Goal: Transaction & Acquisition: Subscribe to service/newsletter

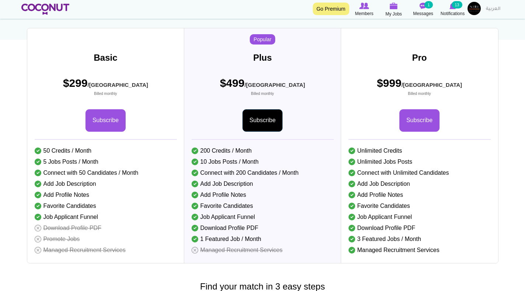
scroll to position [126, 0]
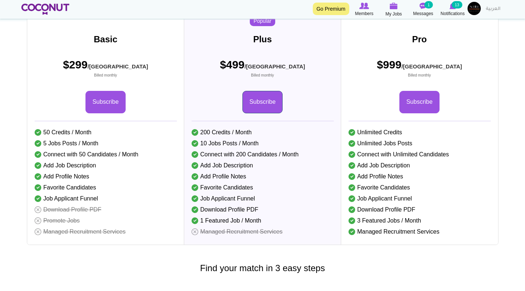
click at [263, 113] on link "Subscribe" at bounding box center [262, 102] width 40 height 22
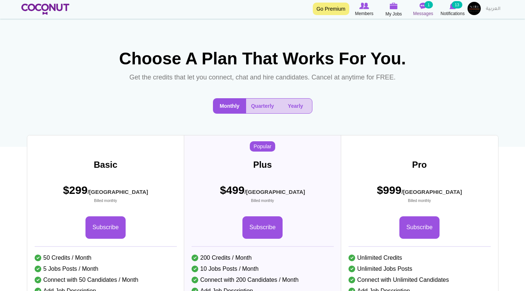
scroll to position [0, 0]
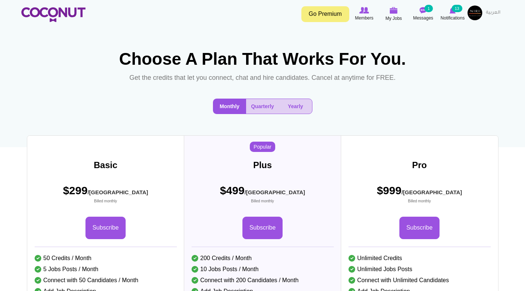
click at [478, 11] on img at bounding box center [475, 13] width 15 height 15
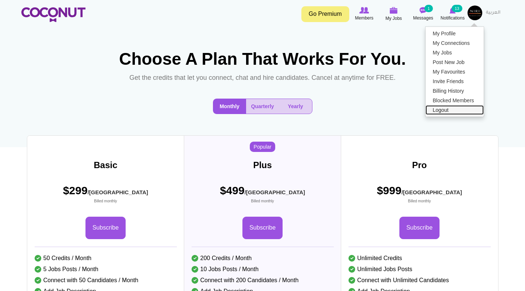
click at [451, 108] on link "Logout" at bounding box center [455, 110] width 58 height 10
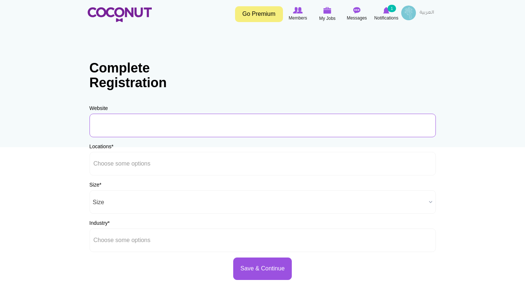
click at [120, 126] on input "URL" at bounding box center [263, 126] width 346 height 24
paste input "https://www.taparelle.com/"
click at [203, 127] on input "https://www.taparelle.com/" at bounding box center [263, 126] width 346 height 24
type input "https://www.taparelle.com/"
click at [123, 165] on input "text" at bounding box center [127, 164] width 66 height 7
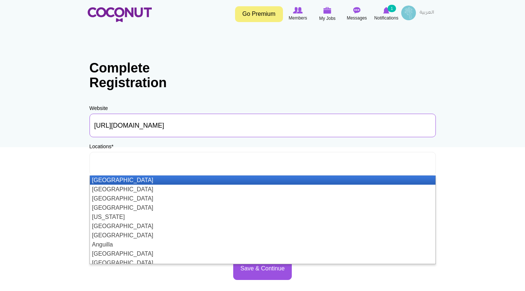
type input "Choose some options"
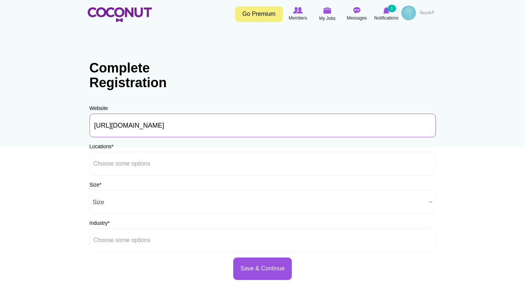
click at [115, 126] on input "https://www.taparelle.com/" at bounding box center [263, 126] width 346 height 24
click at [157, 126] on input "www.taparelle.com/" at bounding box center [263, 126] width 346 height 24
type input "www.taparelle.com"
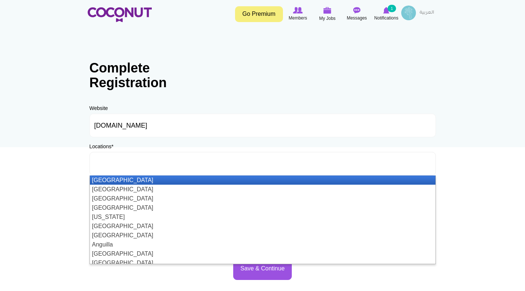
click at [115, 165] on input "text" at bounding box center [127, 164] width 66 height 7
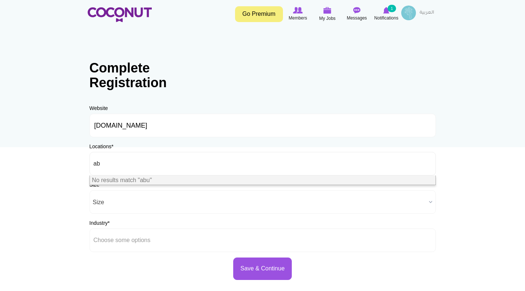
type input "a"
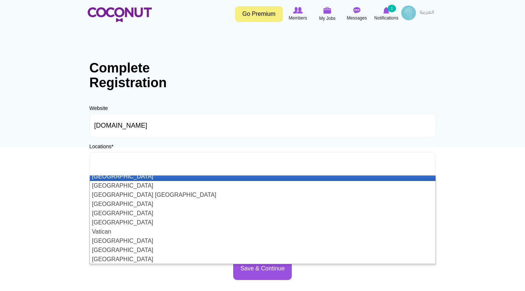
scroll to position [2141, 0]
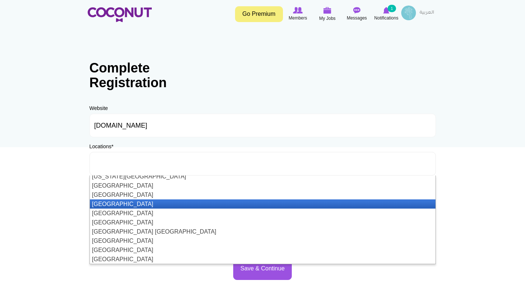
click at [132, 206] on li "[GEOGRAPHIC_DATA]" at bounding box center [263, 204] width 346 height 9
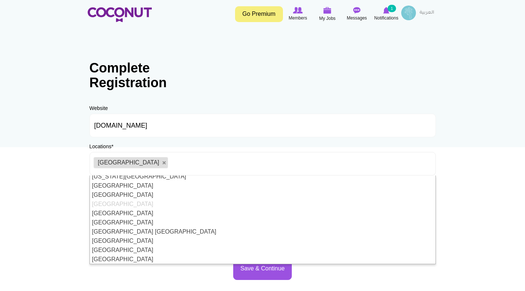
scroll to position [0, 0]
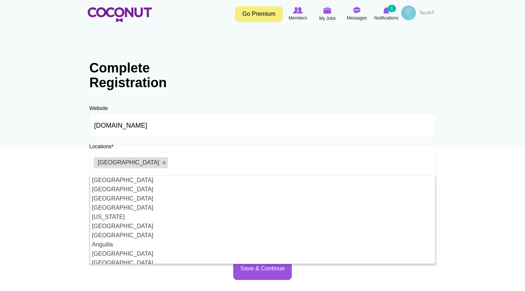
click at [472, 181] on body "Toggle navigation Go Premium Members My Jobs Post a Job Messages Notifications …" at bounding box center [262, 211] width 525 height 423
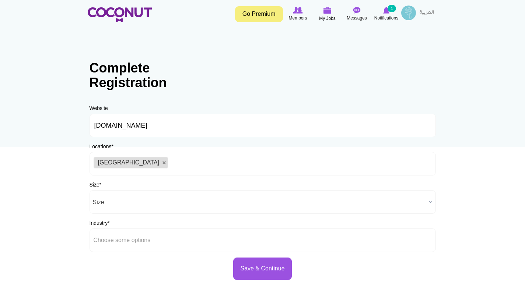
click at [120, 202] on span "Size" at bounding box center [259, 203] width 333 height 24
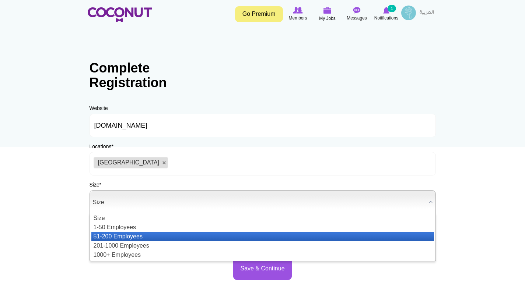
click at [122, 234] on li "51-200 Employees" at bounding box center [262, 236] width 343 height 9
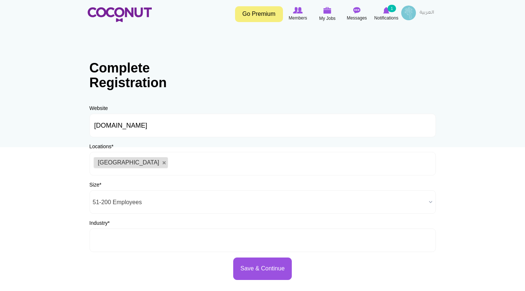
click at [123, 240] on input "text" at bounding box center [127, 240] width 66 height 7
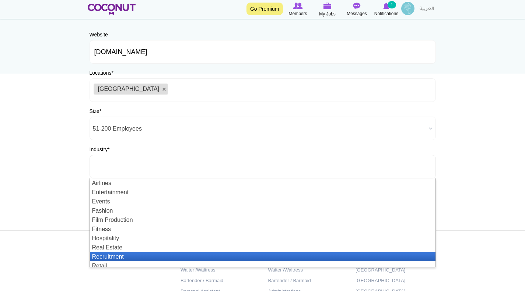
scroll to position [22, 0]
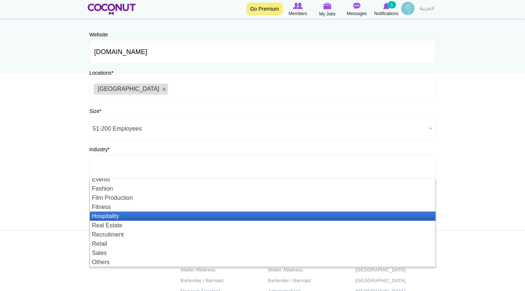
click at [126, 217] on li "Hospitality" at bounding box center [263, 216] width 346 height 9
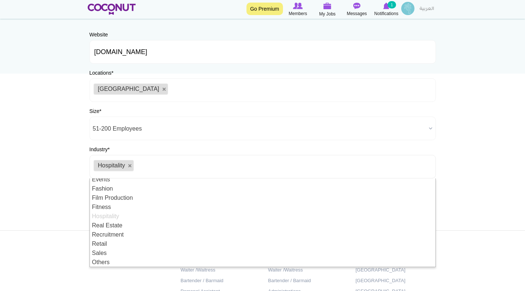
click at [476, 207] on body "Toggle navigation Go Premium Members My Jobs Post a Job Messages Notifications …" at bounding box center [262, 137] width 525 height 423
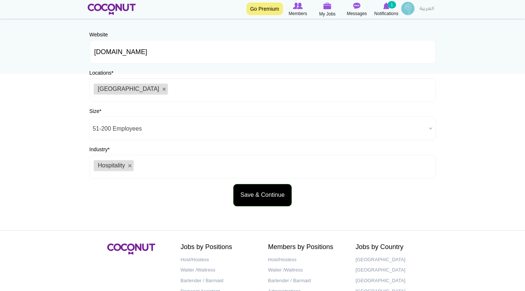
click at [265, 195] on button "Save & Continue" at bounding box center [262, 195] width 58 height 22
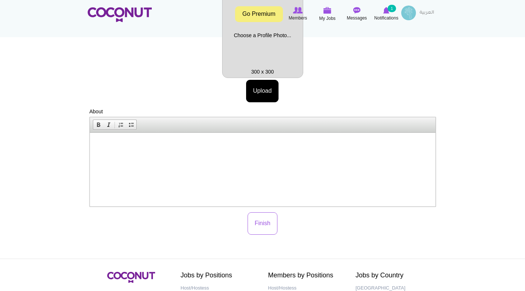
scroll to position [111, 0]
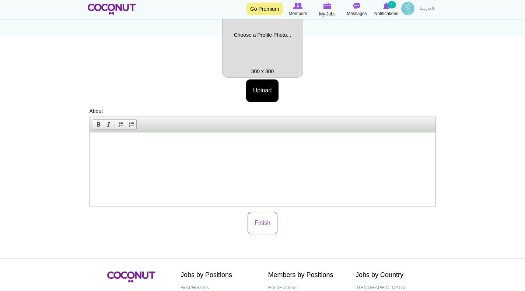
click at [102, 141] on p at bounding box center [262, 144] width 331 height 8
click at [115, 144] on span "Paste" at bounding box center [130, 145] width 39 height 9
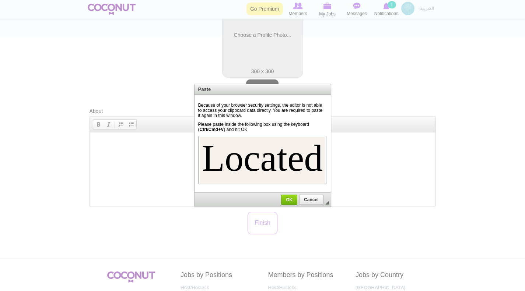
scroll to position [626, 0]
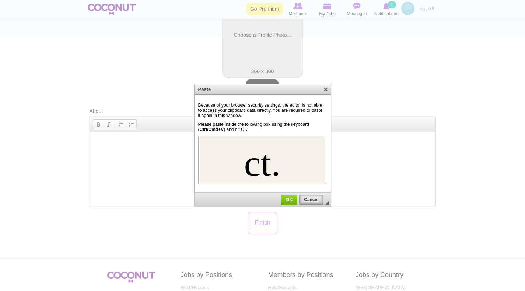
click at [313, 202] on span "Cancel" at bounding box center [311, 200] width 22 height 5
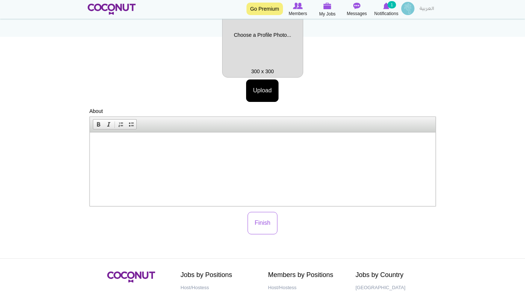
drag, startPoint x: 98, startPoint y: 139, endPoint x: 259, endPoint y: 168, distance: 163.3
click at [259, 155] on html at bounding box center [263, 144] width 346 height 22
click at [125, 144] on span "Paste" at bounding box center [128, 144] width 39 height 9
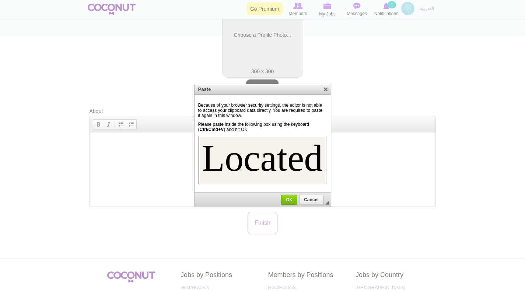
scroll to position [626, 0]
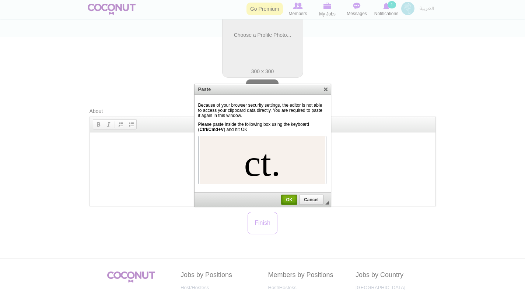
click at [289, 200] on span "OK" at bounding box center [289, 200] width 15 height 5
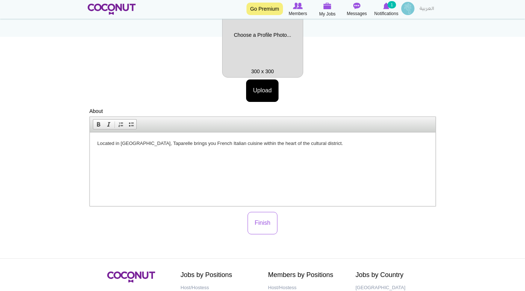
click at [165, 144] on p "Located in Manarat Al Saadiyat, Taparelle brings you French Italian cuisine wit…" at bounding box center [262, 144] width 331 height 8
click at [192, 143] on p "Located in Manarat Al Saadiyat, (Abu Dhabi) Taparelle brings you French Italian…" at bounding box center [262, 144] width 331 height 8
click at [370, 143] on p "Located in Manarat Al Saadiyat, (Abu Dhabi), Taparelle brings you French Italia…" at bounding box center [262, 144] width 331 height 8
click at [116, 158] on span "Paste" at bounding box center [126, 159] width 39 height 9
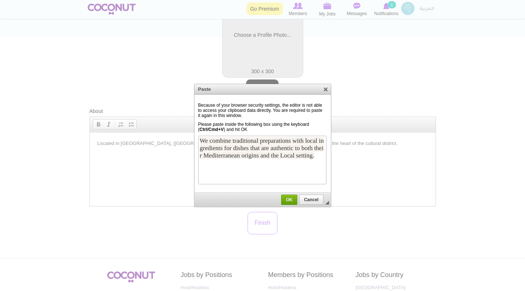
click at [291, 202] on span "OK" at bounding box center [289, 200] width 15 height 5
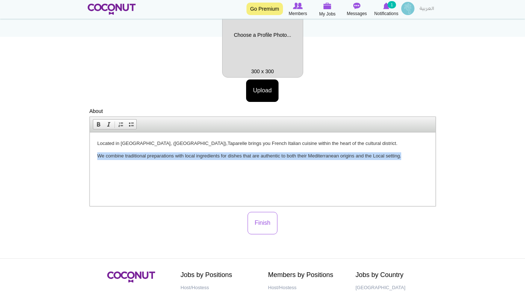
drag, startPoint x: 403, startPoint y: 155, endPoint x: 90, endPoint y: 162, distance: 314.0
click at [90, 162] on html "Located in Manarat Al Saadiyat, (Abu Dhabi), Taparelle brings you French Italia…" at bounding box center [263, 150] width 346 height 35
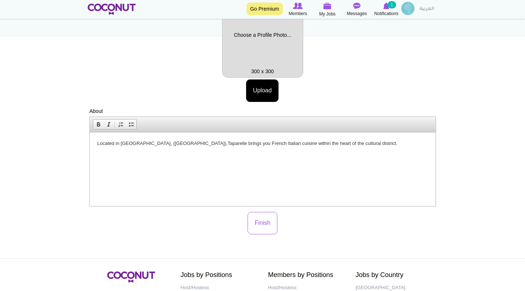
click at [382, 141] on p "Located in Manarat Al Saadiyat, (Abu Dhabi), Taparelle brings you French Italia…" at bounding box center [262, 144] width 331 height 8
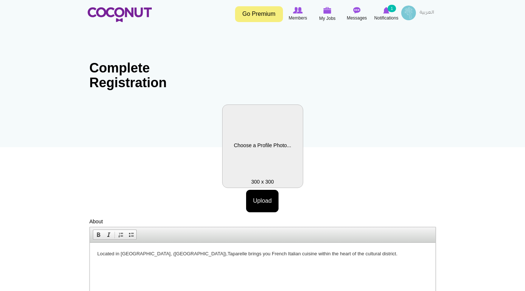
click at [265, 150] on label "Profile Picture" at bounding box center [262, 147] width 81 height 84
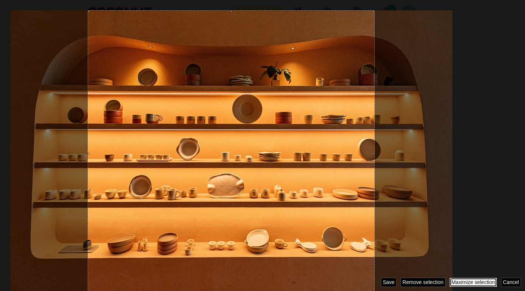
click at [484, 283] on link "Maximize selection" at bounding box center [474, 282] width 48 height 9
drag, startPoint x: 232, startPoint y: 11, endPoint x: 294, endPoint y: -11, distance: 65.6
click at [294, 0] on html "Toggle navigation Go Premium Members My Jobs Post a Job Messages Notifications …" at bounding box center [262, 215] width 525 height 489
drag, startPoint x: 374, startPoint y: 153, endPoint x: 393, endPoint y: 153, distance: 19.5
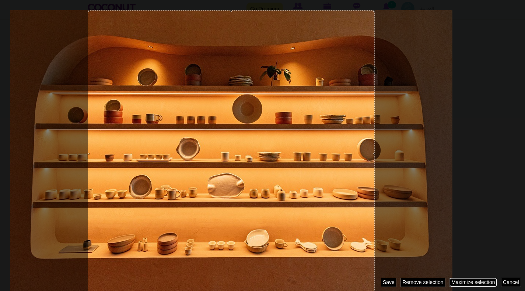
click at [393, 153] on div at bounding box center [262, 145] width 525 height 291
drag, startPoint x: 232, startPoint y: 11, endPoint x: 233, endPoint y: 7, distance: 4.7
click at [233, 7] on div at bounding box center [262, 145] width 525 height 291
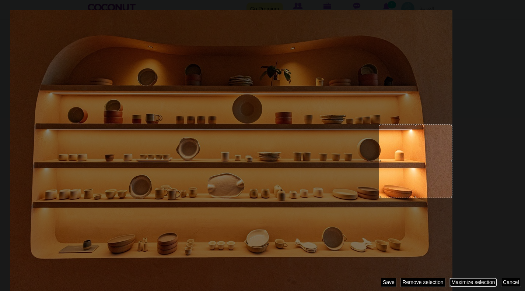
drag, startPoint x: 431, startPoint y: 125, endPoint x: 421, endPoint y: 132, distance: 12.7
click at [421, 132] on div at bounding box center [262, 145] width 525 height 291
drag, startPoint x: 192, startPoint y: 1, endPoint x: 209, endPoint y: 19, distance: 24.2
click at [192, 3] on div at bounding box center [262, 145] width 525 height 291
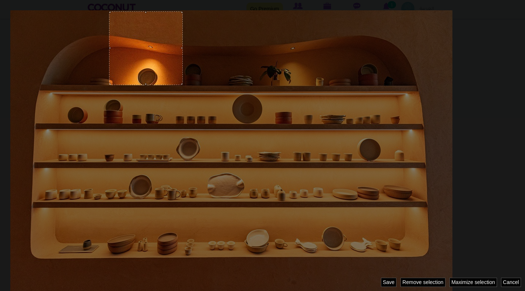
drag, startPoint x: 109, startPoint y: 12, endPoint x: 133, endPoint y: 47, distance: 42.5
click at [130, 43] on div at bounding box center [262, 145] width 525 height 291
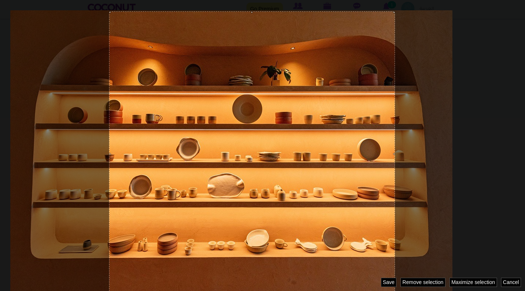
drag, startPoint x: 181, startPoint y: 82, endPoint x: 406, endPoint y: 269, distance: 292.3
click at [406, 269] on div at bounding box center [262, 145] width 525 height 291
click at [495, 221] on div at bounding box center [262, 145] width 525 height 291
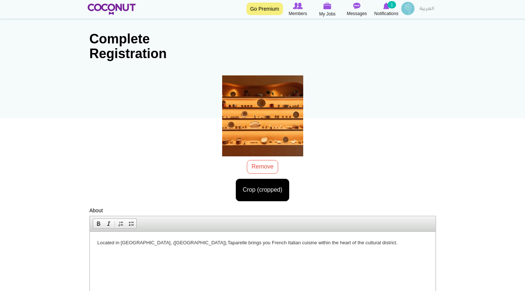
click at [264, 166] on div "tap 11.jpg 226.02 KB Remove Crop (cropped) Image style: Cancel Maximize selecti…" at bounding box center [263, 139] width 346 height 126
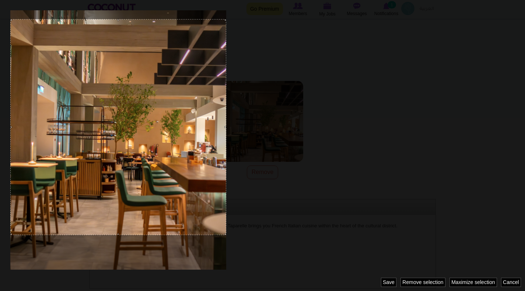
drag, startPoint x: 116, startPoint y: 40, endPoint x: 99, endPoint y: 52, distance: 20.9
click at [99, 52] on div at bounding box center [118, 127] width 216 height 216
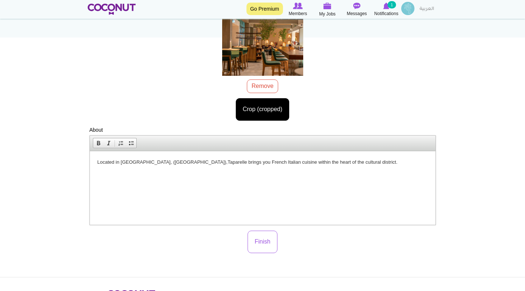
scroll to position [140, 0]
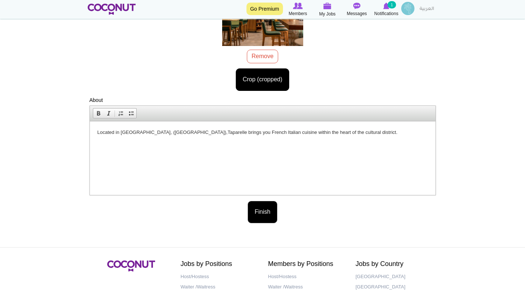
click at [263, 217] on button "Finish" at bounding box center [263, 212] width 30 height 22
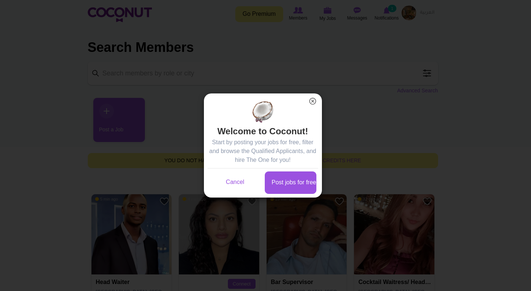
click at [313, 101] on button "×" at bounding box center [313, 102] width 10 height 10
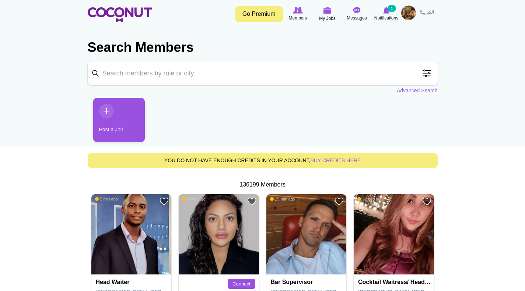
click at [409, 13] on img at bounding box center [408, 13] width 15 height 15
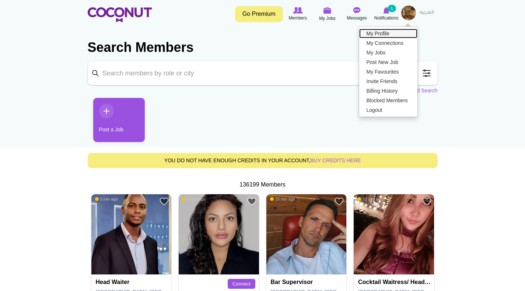
click at [377, 32] on link "My Profile" at bounding box center [388, 34] width 58 height 10
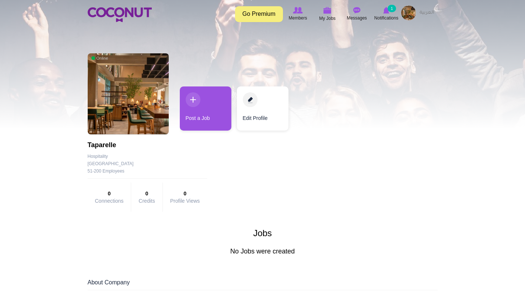
click at [264, 13] on link "Go Premium" at bounding box center [259, 14] width 48 height 16
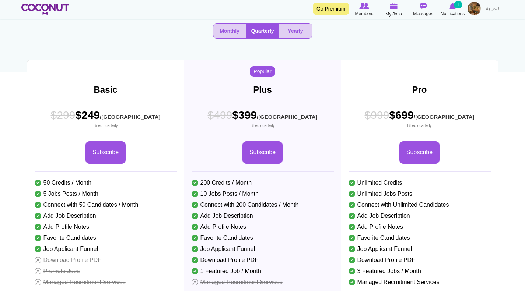
scroll to position [74, 0]
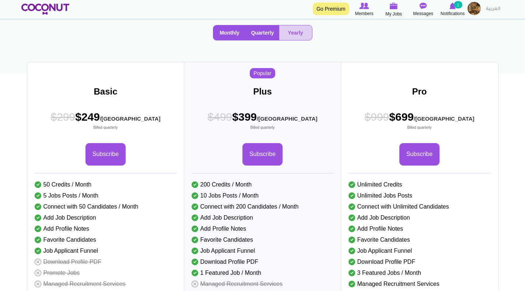
click at [230, 40] on button "Monthly" at bounding box center [229, 32] width 33 height 15
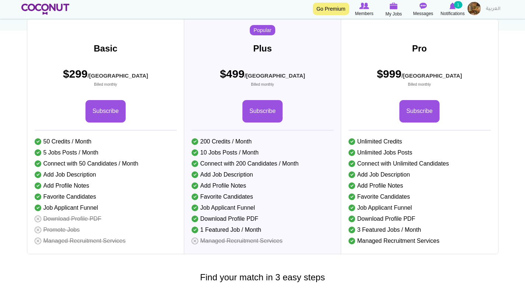
scroll to position [111, 0]
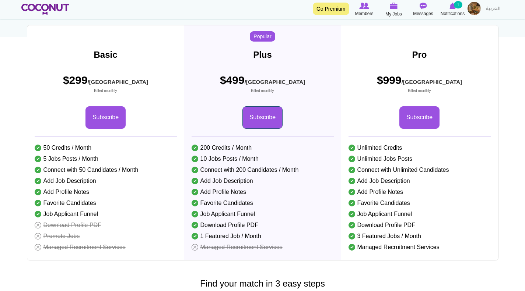
click at [270, 129] on link "Subscribe" at bounding box center [262, 117] width 40 height 22
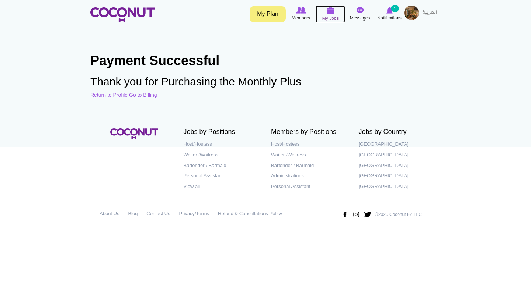
click at [332, 9] on img at bounding box center [330, 10] width 8 height 7
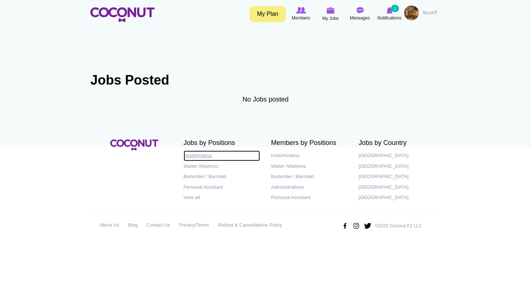
click at [196, 156] on link "Host/Hostess" at bounding box center [222, 156] width 77 height 11
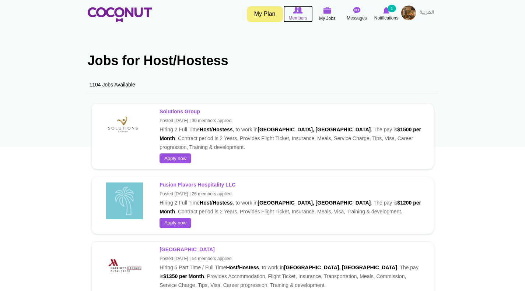
click at [297, 10] on img at bounding box center [298, 10] width 10 height 7
click at [411, 11] on img at bounding box center [408, 13] width 15 height 15
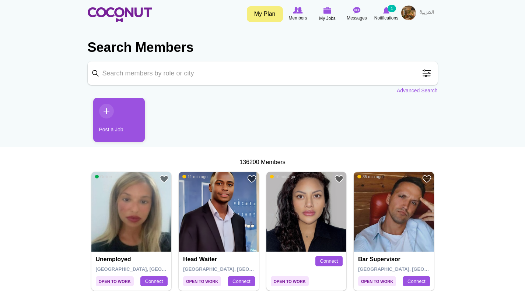
click at [410, 10] on img at bounding box center [408, 13] width 15 height 15
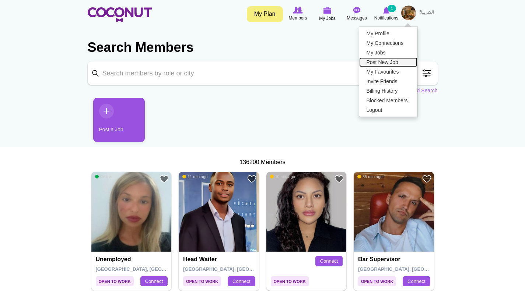
click at [387, 60] on link "Post New Job" at bounding box center [388, 62] width 58 height 10
